Goal: Task Accomplishment & Management: Use online tool/utility

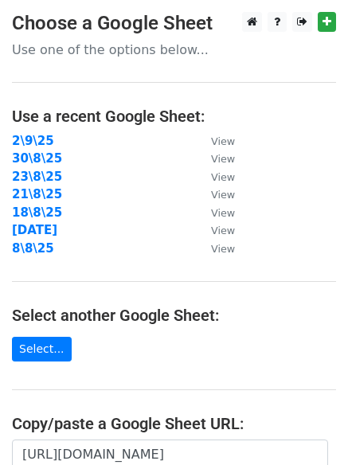
type input "[URL][DOMAIN_NAME]"
drag, startPoint x: 0, startPoint y: 0, endPoint x: 37, endPoint y: 238, distance: 241.1
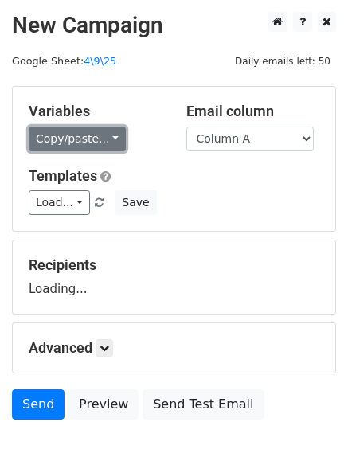
click at [95, 139] on link "Copy/paste..." at bounding box center [77, 139] width 97 height 25
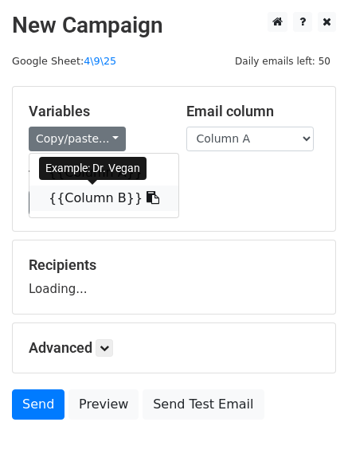
click at [76, 201] on link "{{Column B}}" at bounding box center [103, 198] width 149 height 25
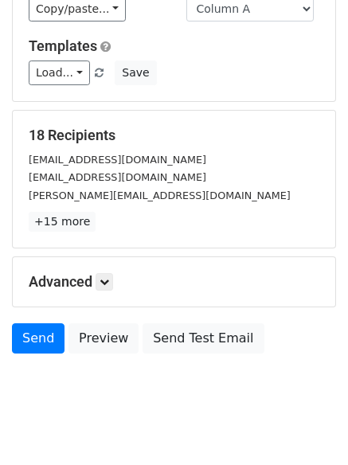
scroll to position [133, 0]
